Goal: Task Accomplishment & Management: Understand process/instructions

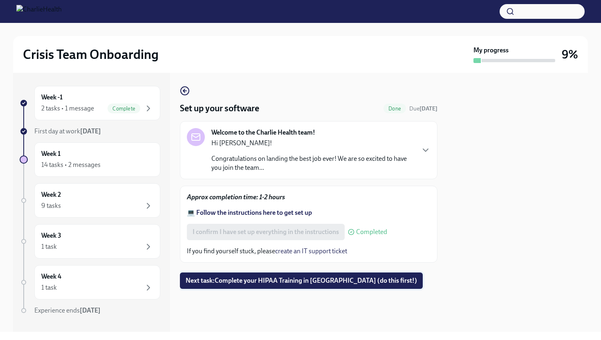
click at [289, 282] on span "Next task : Complete your HIPAA Training in [GEOGRAPHIC_DATA] (do this first!)" at bounding box center [301, 280] width 231 height 8
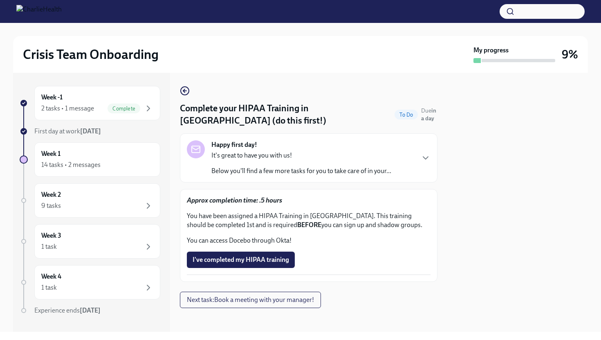
click at [263, 167] on p "Below you'll find a few more tasks for you to take care of in your..." at bounding box center [301, 170] width 180 height 9
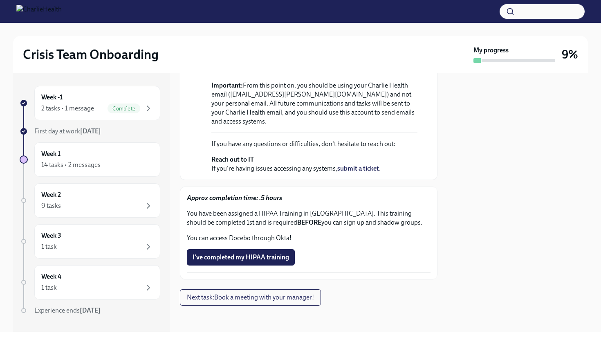
scroll to position [228, 0]
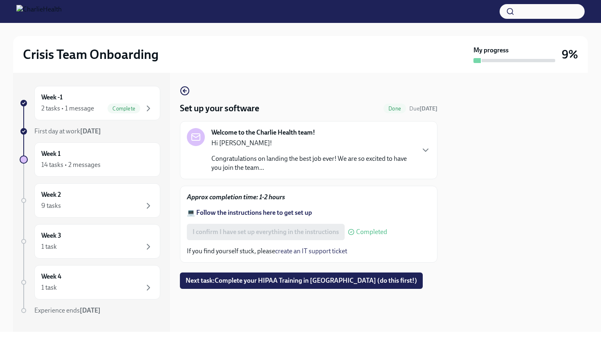
click at [243, 211] on strong "💻 Follow the instructions here to get set up" at bounding box center [249, 212] width 125 height 8
